Goal: Task Accomplishment & Management: Manage account settings

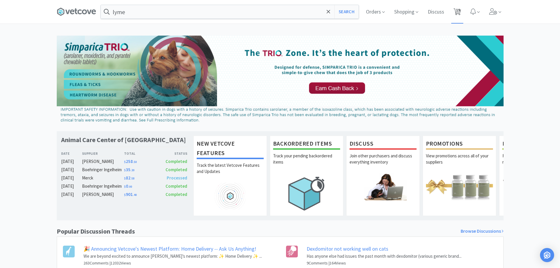
click at [457, 9] on span "19" at bounding box center [458, 10] width 4 height 24
select select "5"
select select "4"
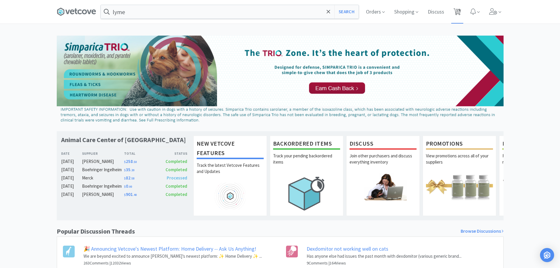
select select "2"
select select "1"
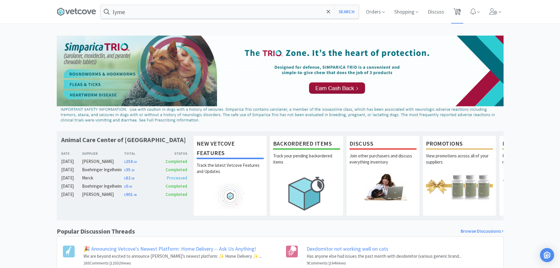
select select "1"
select select "2"
select select "1"
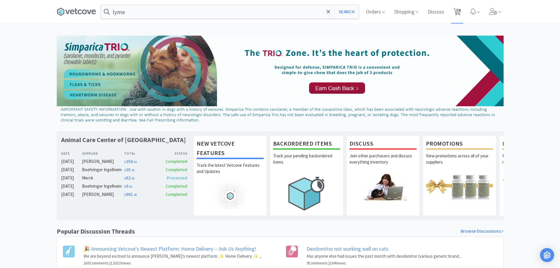
select select "2"
select select "1"
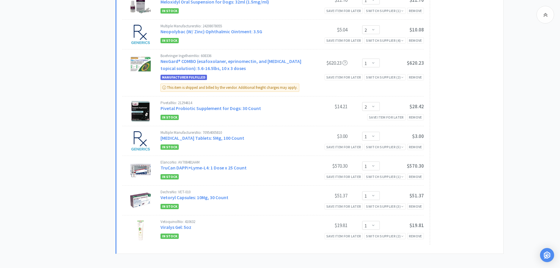
scroll to position [556, 0]
